Goal: Task Accomplishment & Management: Use online tool/utility

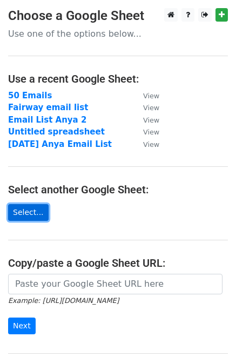
click at [21, 211] on link "Select..." at bounding box center [28, 212] width 41 height 17
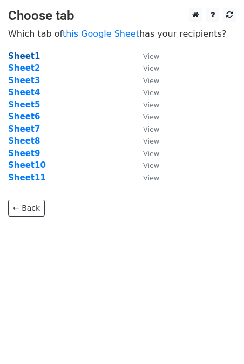
click at [24, 53] on strong "Sheet1" at bounding box center [24, 56] width 32 height 10
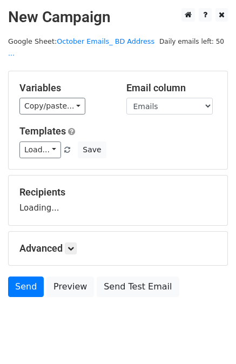
click at [24, 53] on main "New Campaign Daily emails left: 50 Google Sheet: October Emails_ BD Address ...…" at bounding box center [118, 155] width 236 height 295
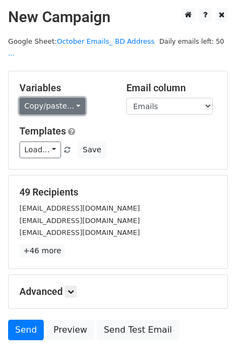
click at [69, 98] on link "Copy/paste..." at bounding box center [52, 106] width 66 height 17
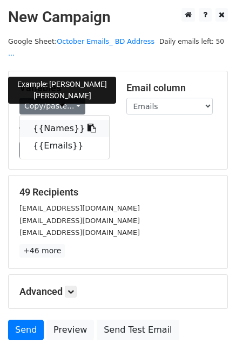
click at [88, 124] on icon at bounding box center [92, 128] width 9 height 9
